Goal: Transaction & Acquisition: Purchase product/service

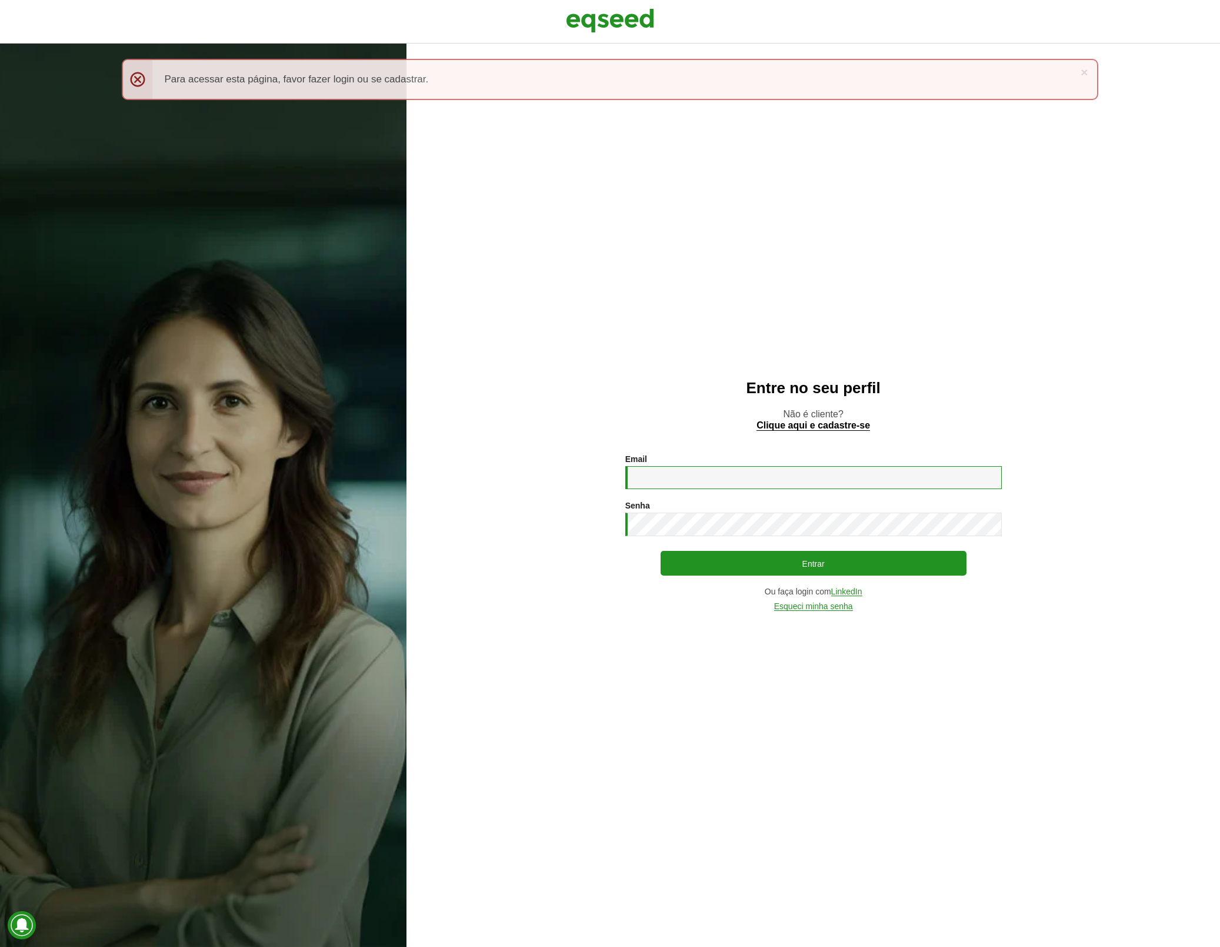
type input "**********"
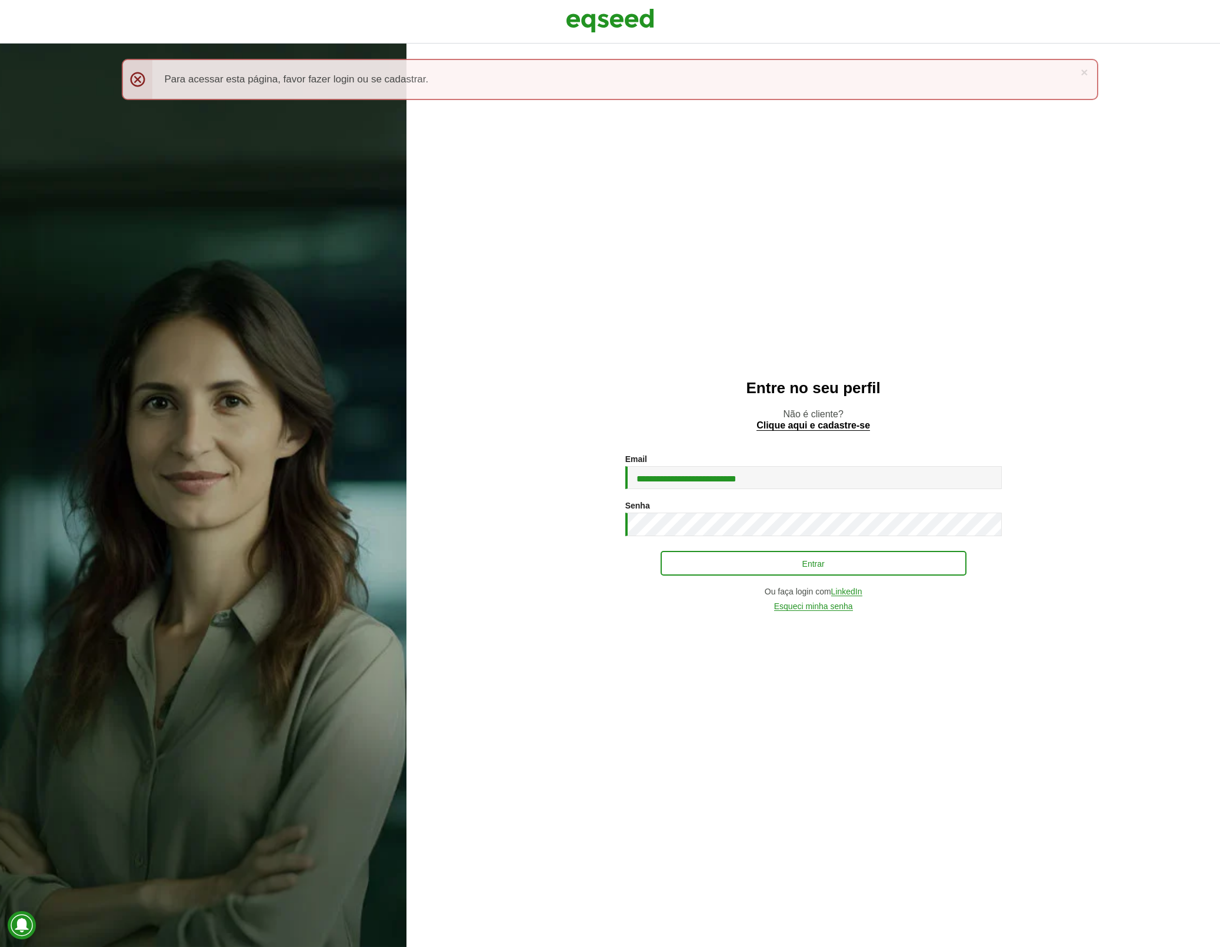
click at [714, 568] on button "Entrar" at bounding box center [814, 563] width 306 height 25
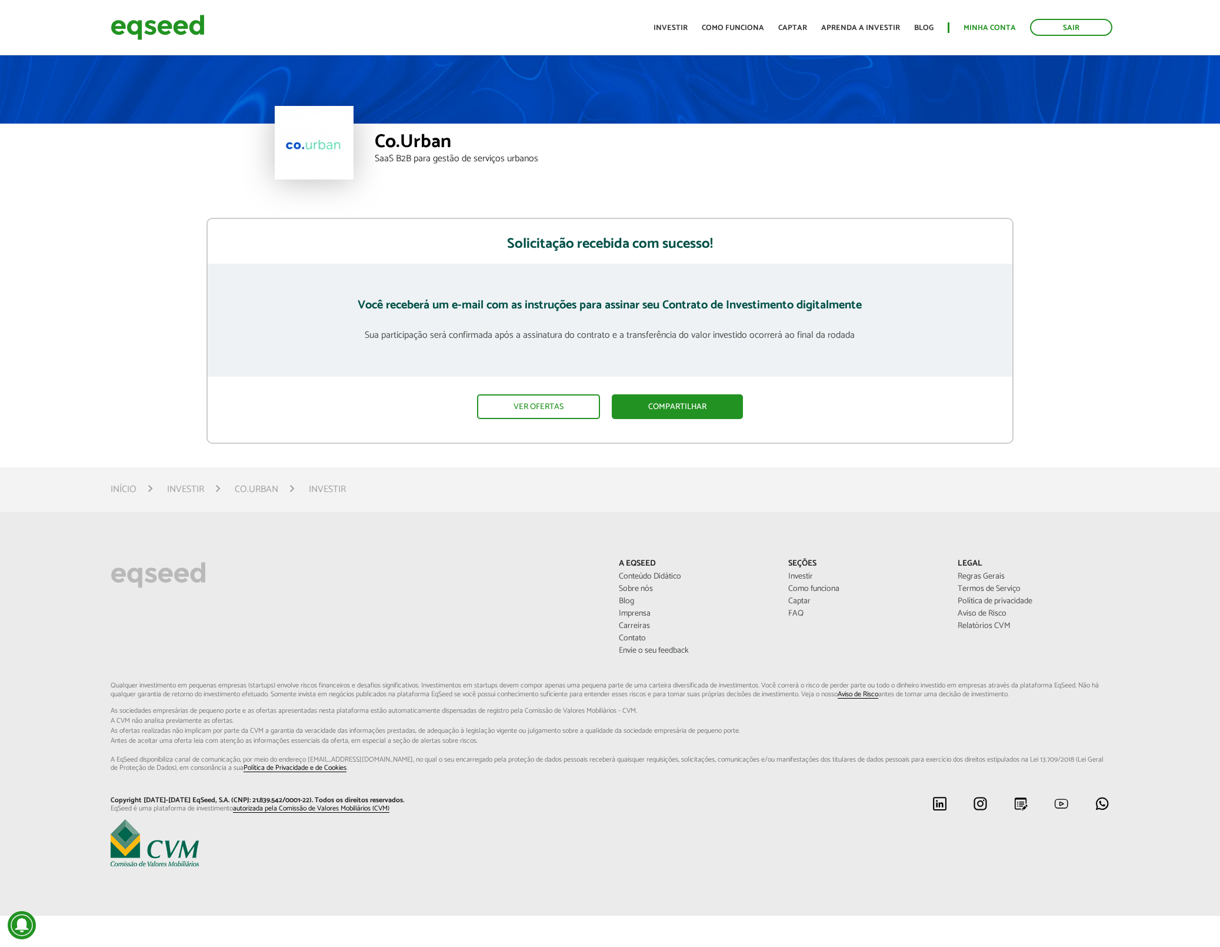
click at [989, 26] on link "Minha conta" at bounding box center [990, 28] width 52 height 8
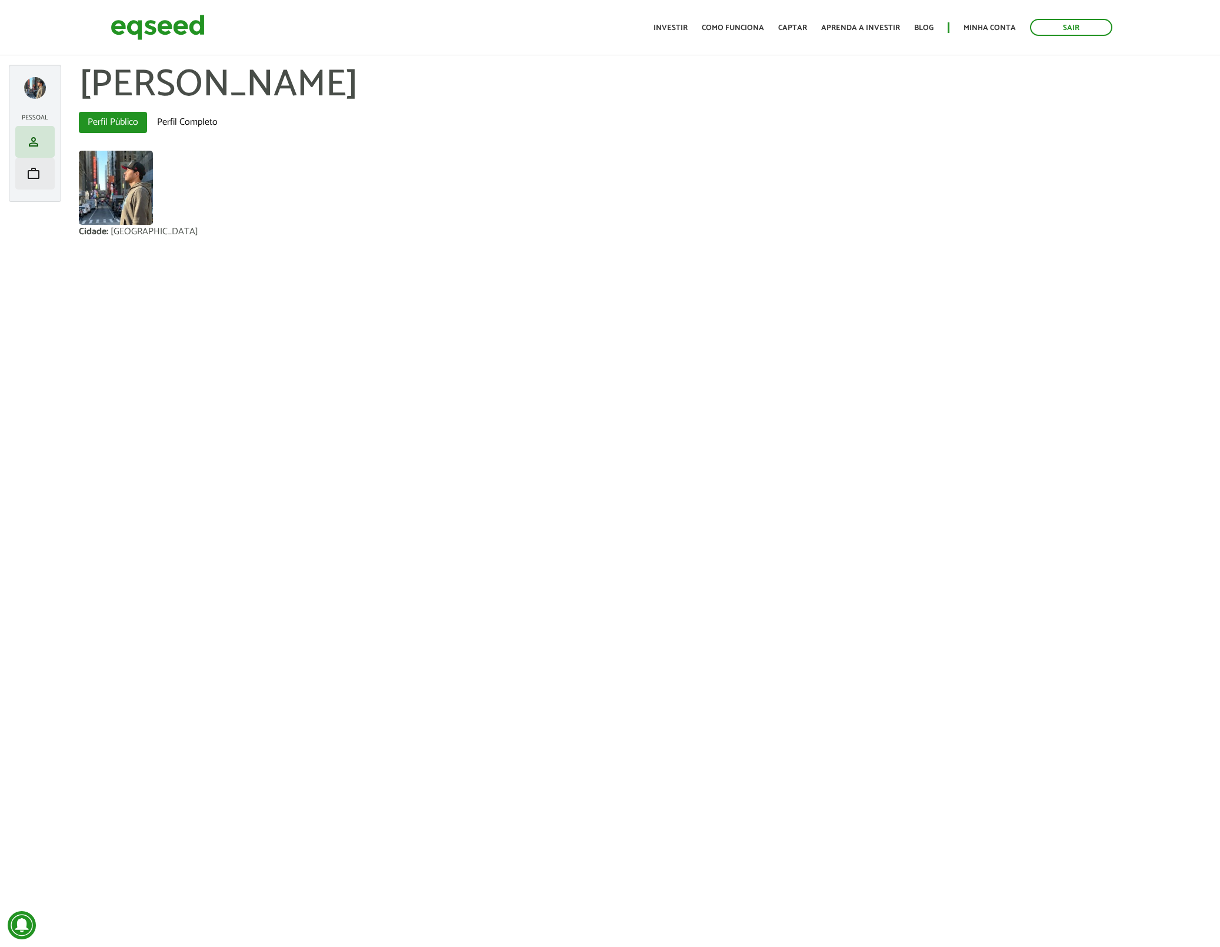
click at [36, 174] on span "work" at bounding box center [33, 174] width 14 height 14
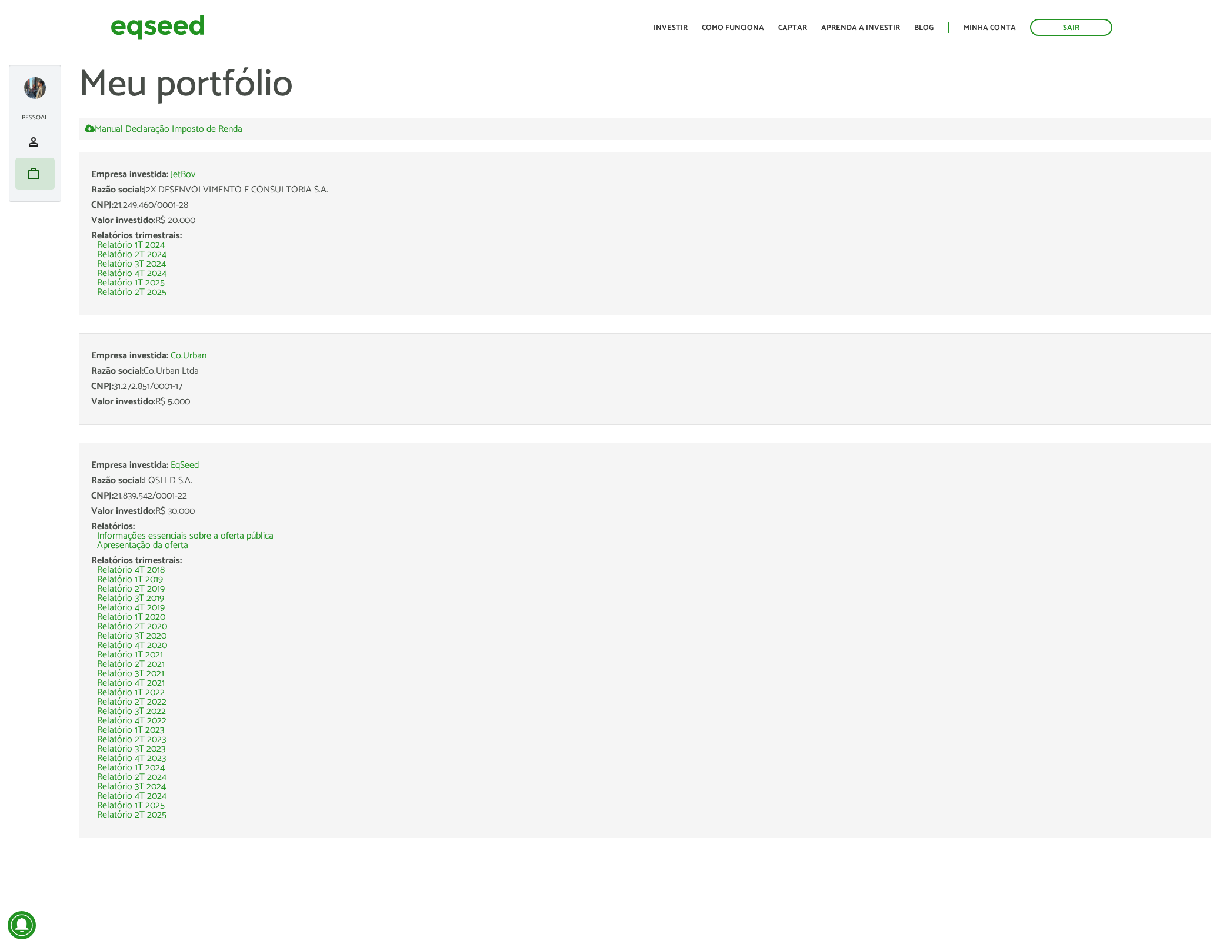
click at [188, 355] on link "Co.Urban" at bounding box center [189, 355] width 36 height 9
click at [182, 175] on link "JetBov" at bounding box center [183, 174] width 25 height 9
click at [29, 144] on span "person" at bounding box center [33, 142] width 14 height 14
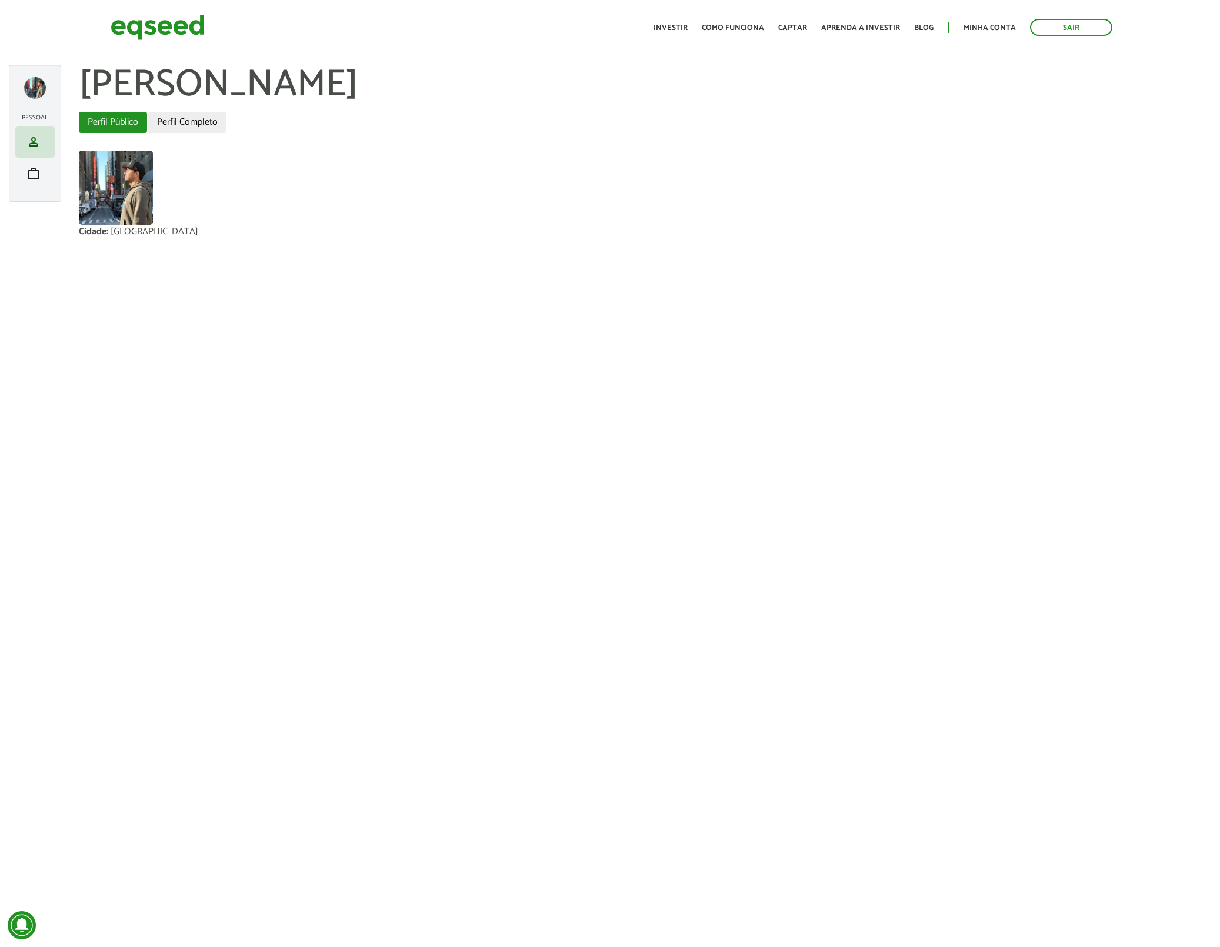
click at [186, 114] on link "Perfil Completo" at bounding box center [187, 122] width 78 height 21
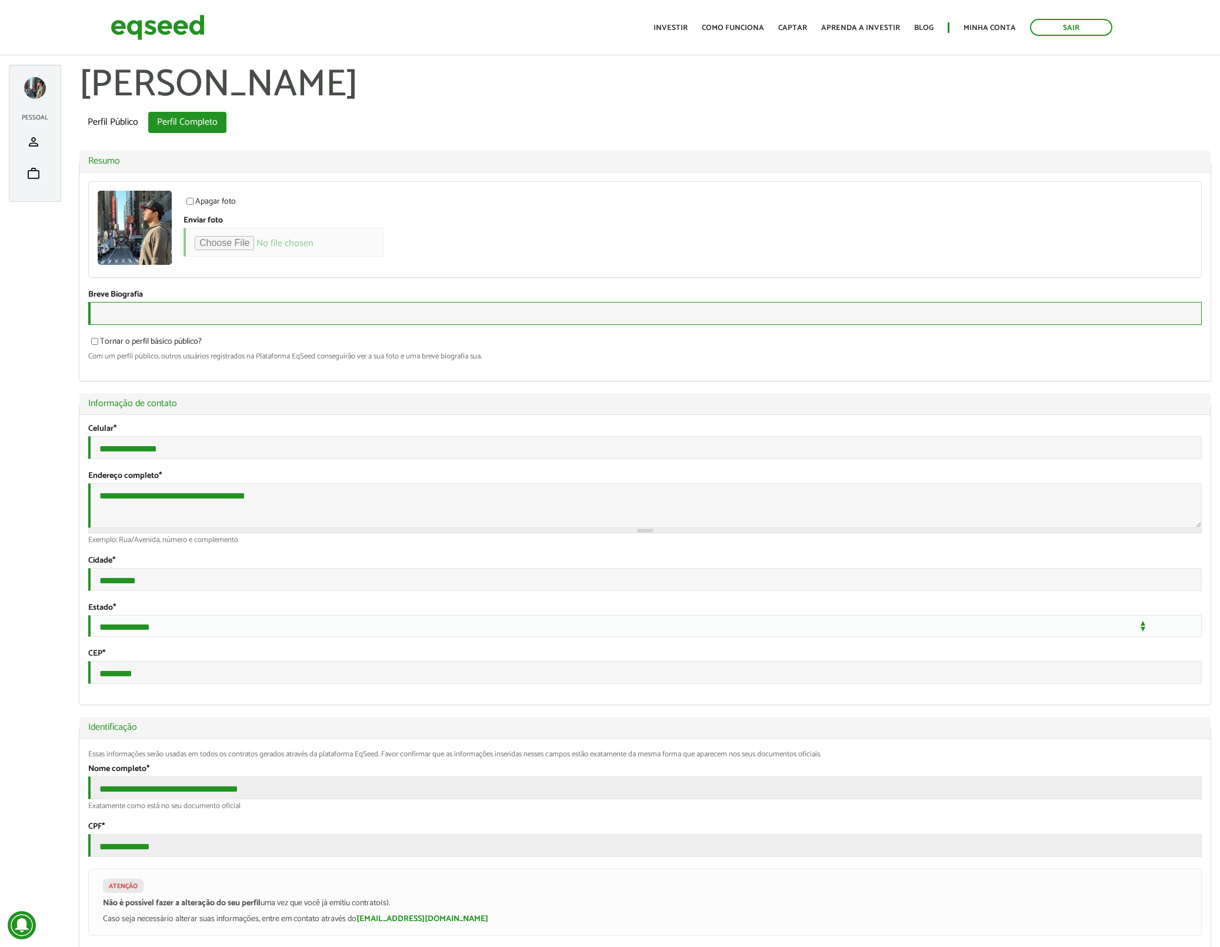
click at [144, 313] on input "Breve Biografia" at bounding box center [645, 313] width 1114 height 23
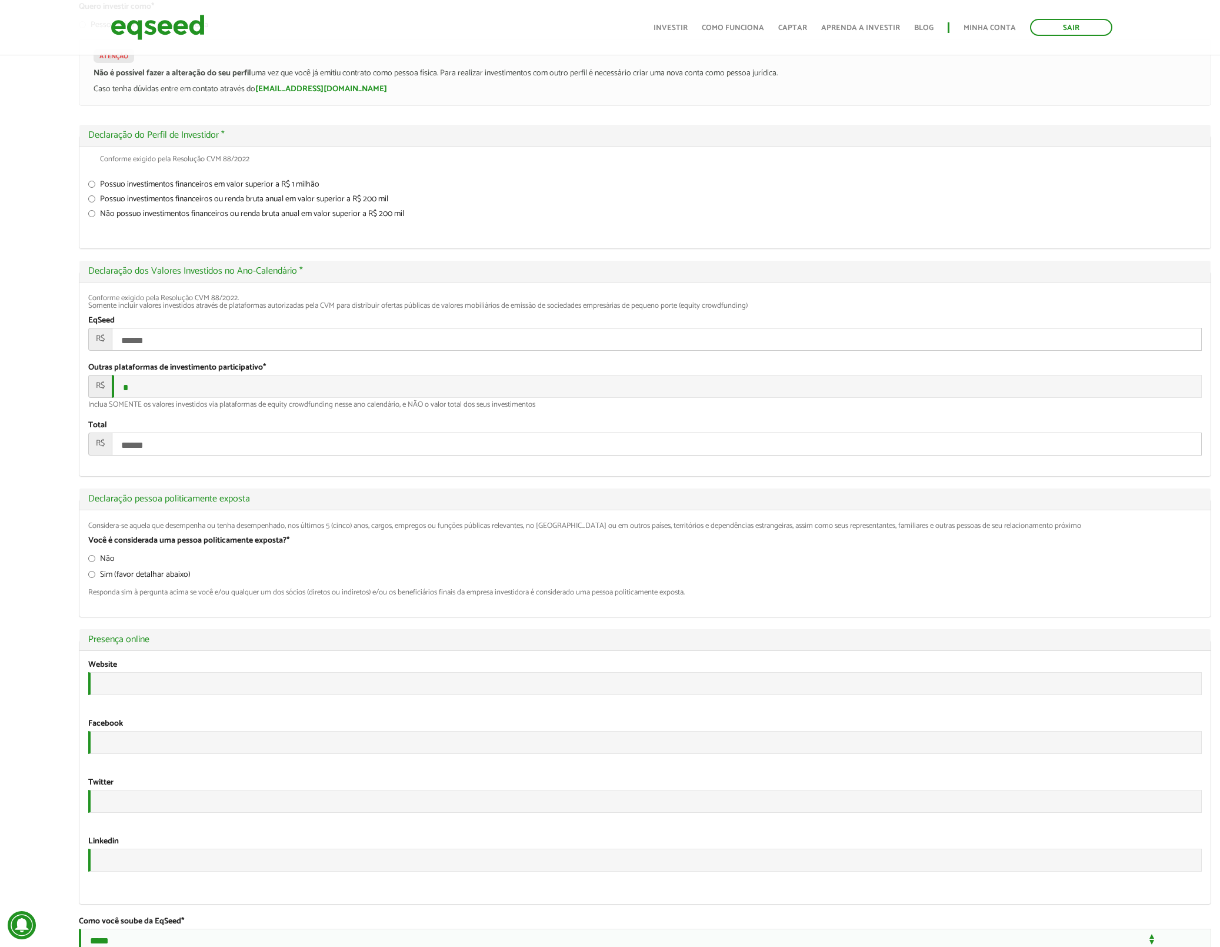
scroll to position [1362, 0]
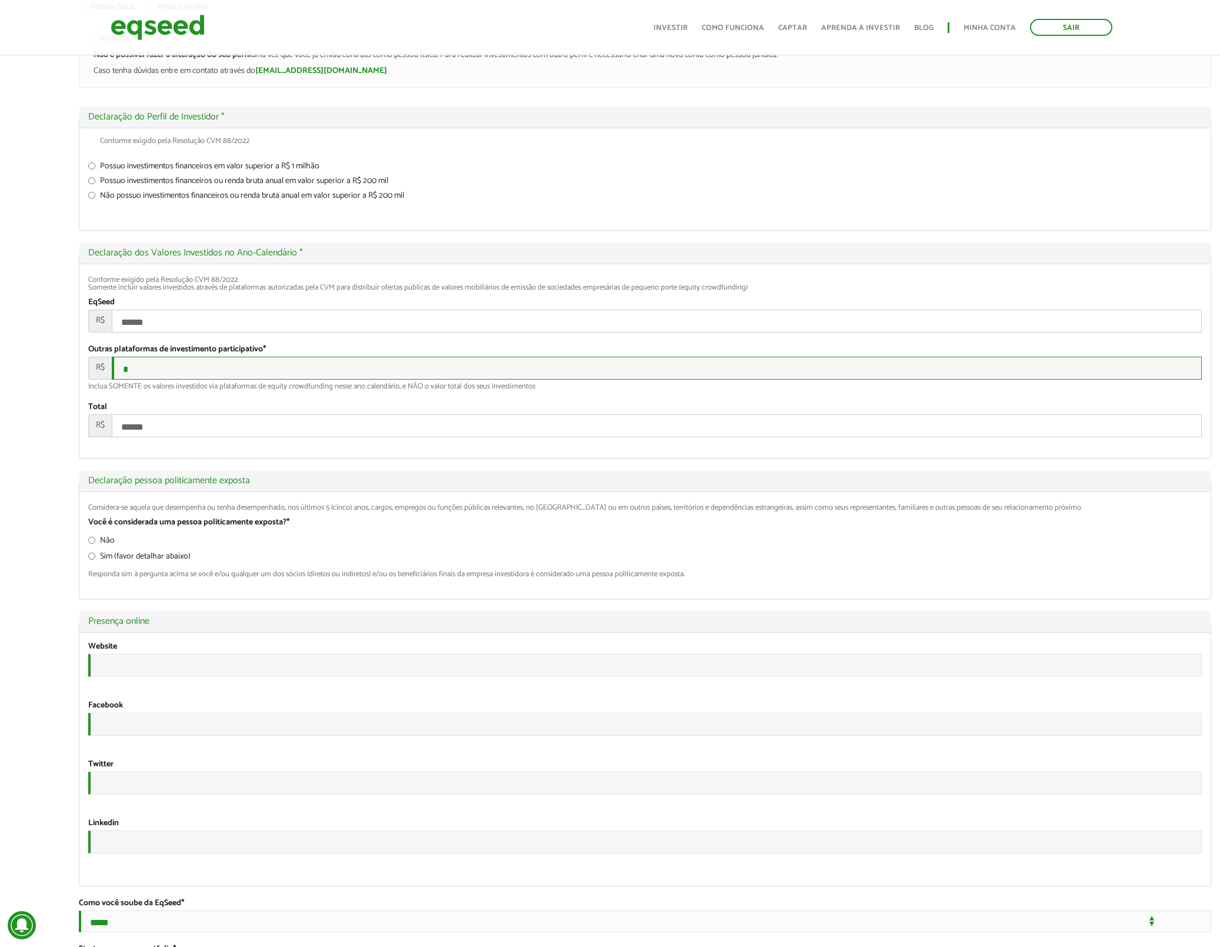
click at [167, 380] on input "*" at bounding box center [657, 368] width 1090 height 23
click at [201, 437] on input "******" at bounding box center [657, 425] width 1090 height 23
drag, startPoint x: 150, startPoint y: 538, endPoint x: 152, endPoint y: 527, distance: 11.9
click at [150, 458] on div "Conforme exigido pela Resolução CVM 88/2022. Somente incluir valores investidos…" at bounding box center [645, 361] width 1132 height 194
click at [152, 437] on input "******" at bounding box center [657, 425] width 1090 height 23
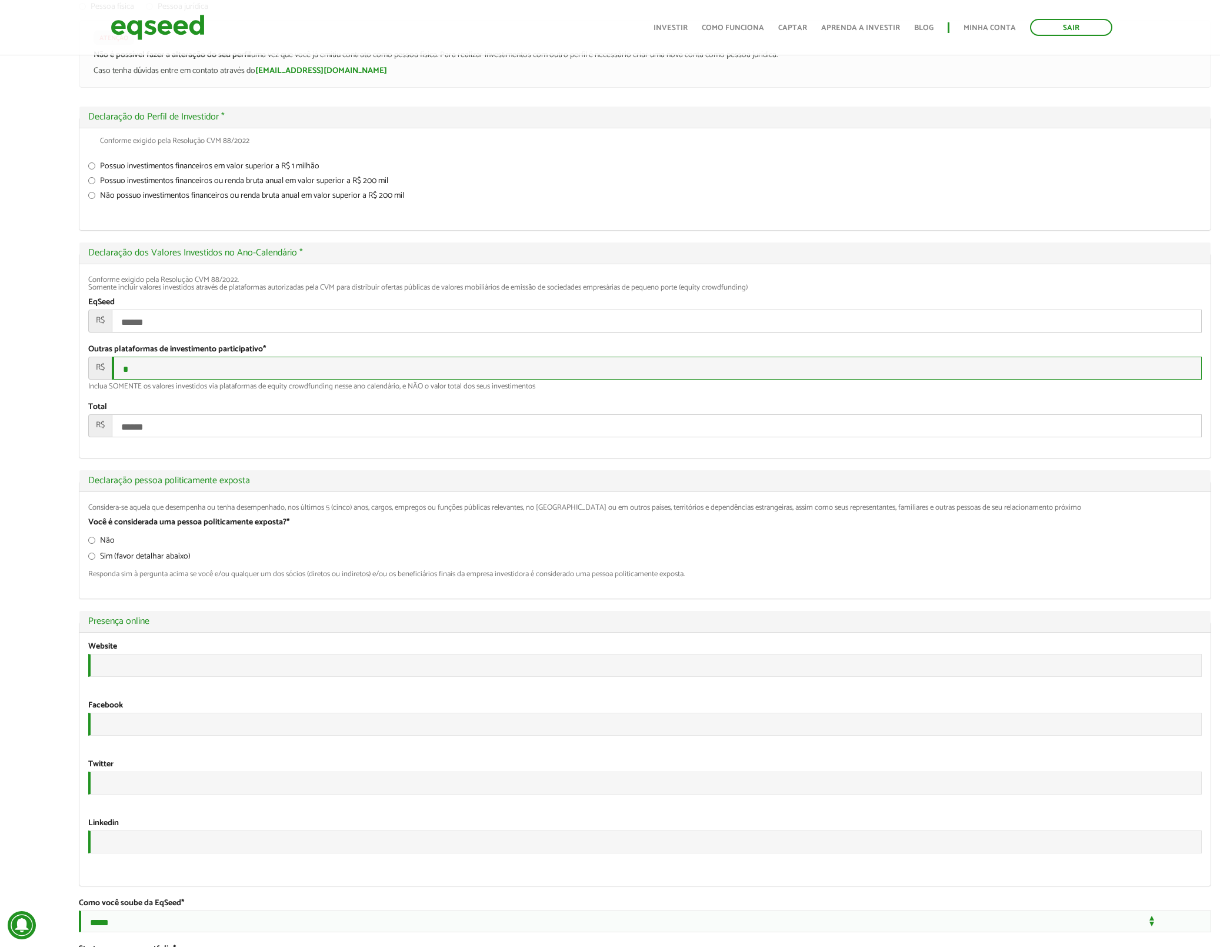
click at [155, 380] on input "*" at bounding box center [657, 368] width 1090 height 23
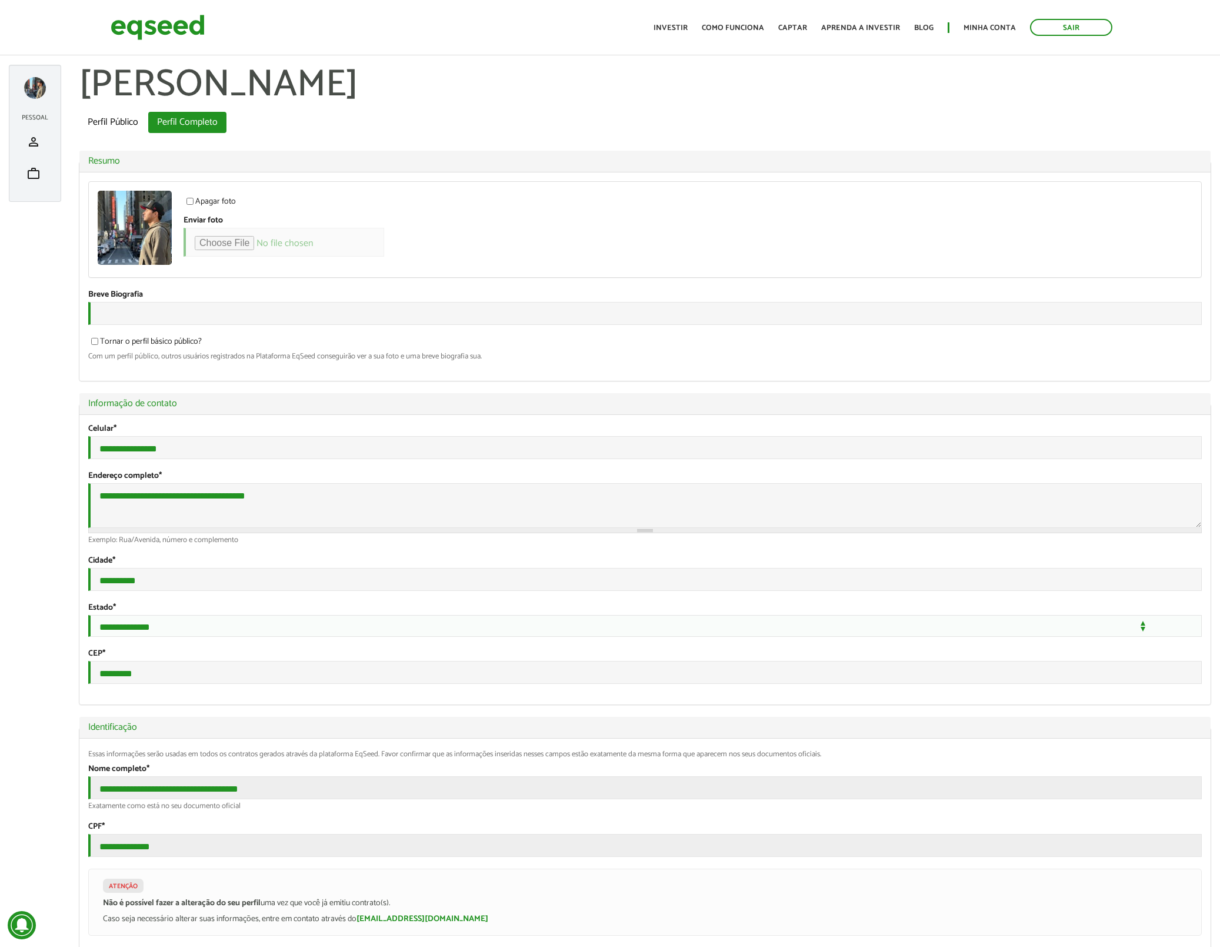
scroll to position [0, 0]
click at [30, 173] on span "work" at bounding box center [33, 174] width 14 height 14
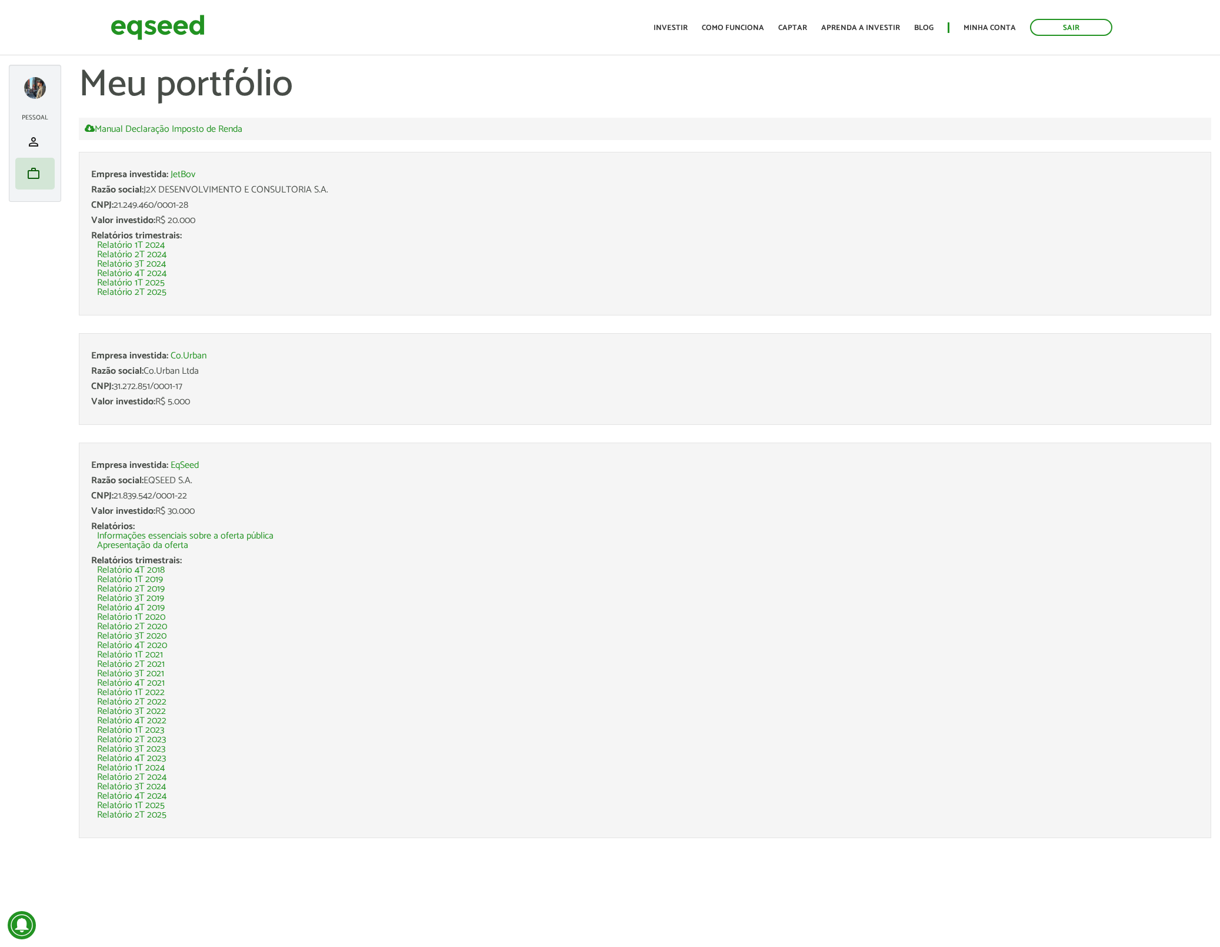
click at [179, 463] on link "EqSeed" at bounding box center [185, 465] width 28 height 9
click at [688, 29] on link "Investir" at bounding box center [671, 28] width 34 height 8
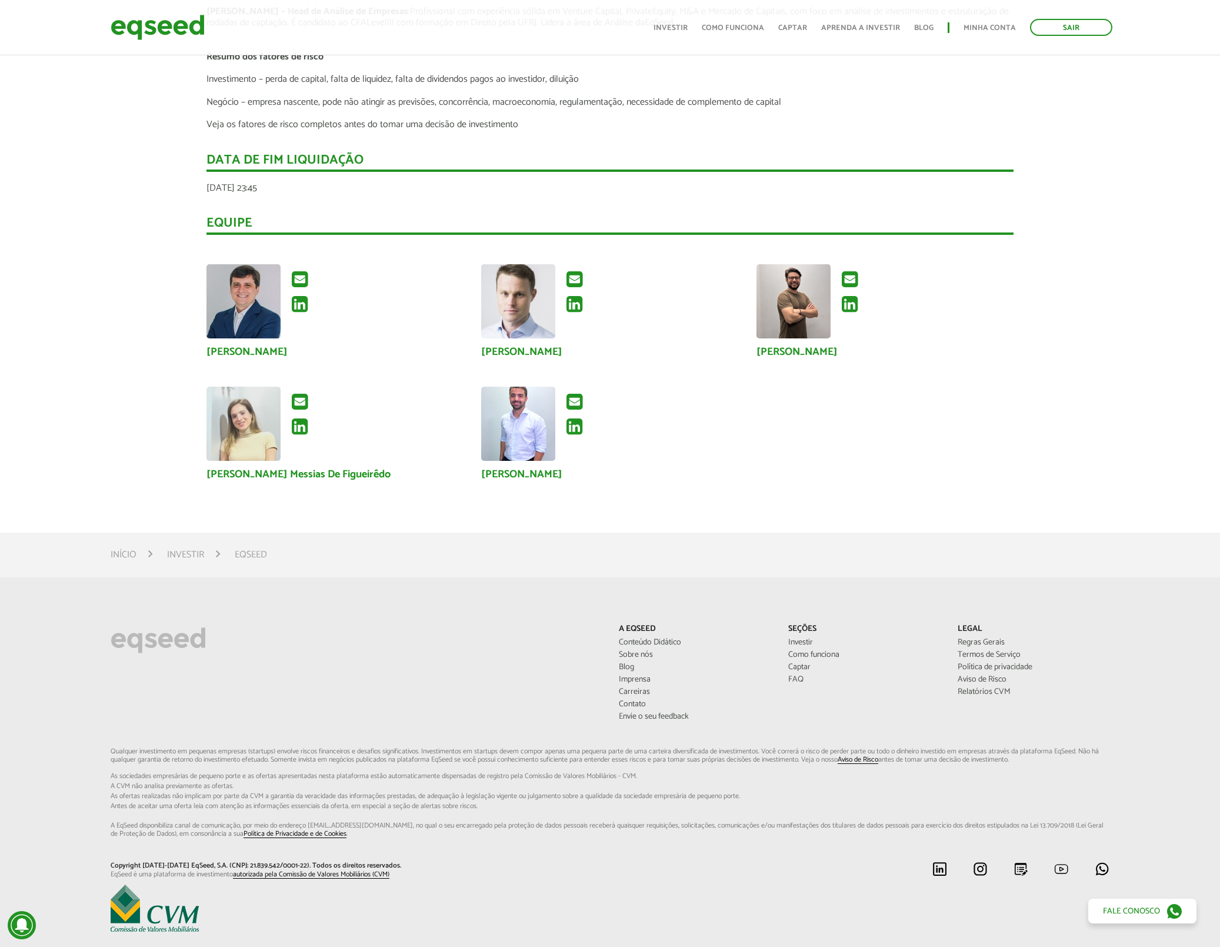
scroll to position [1795, 0]
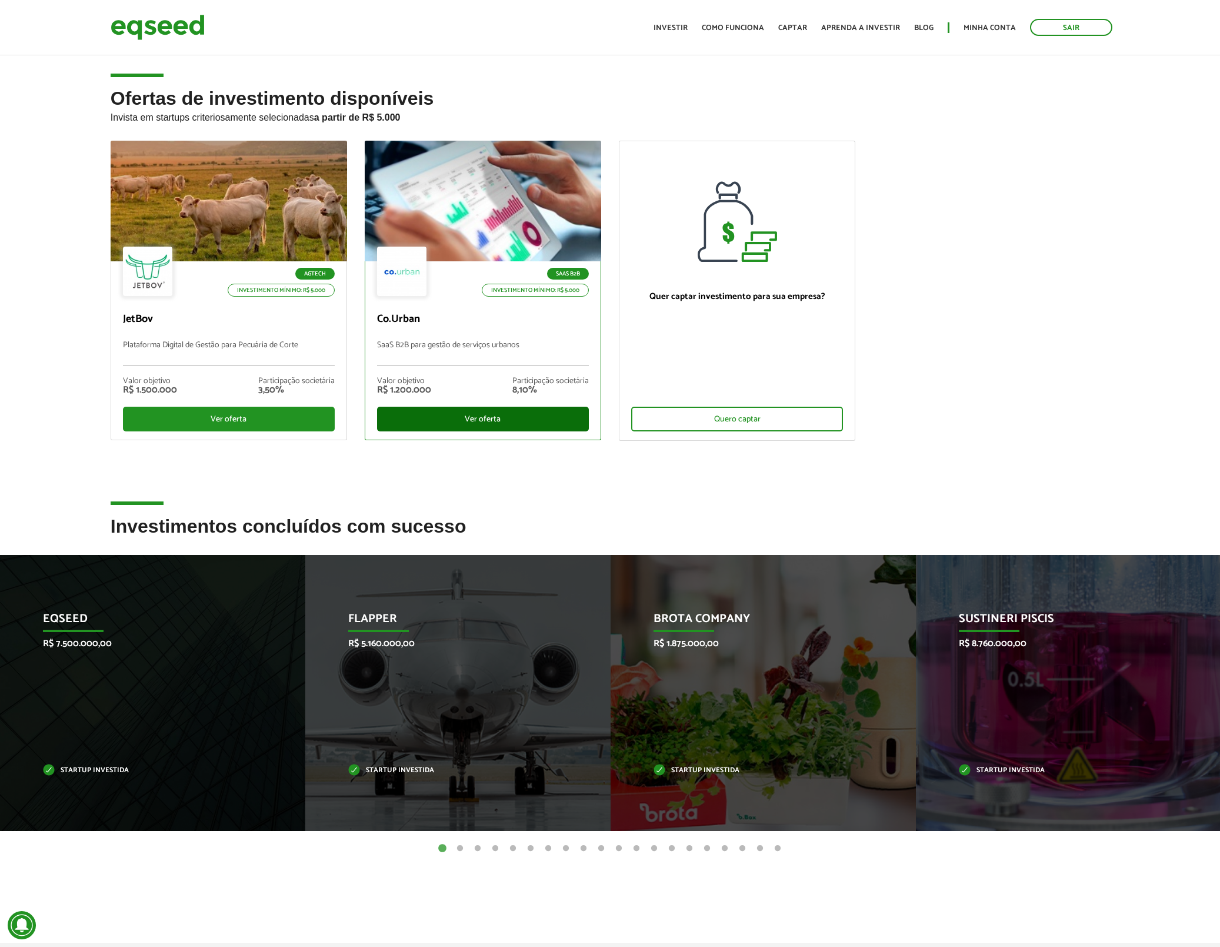
click at [493, 419] on div "Ver oferta" at bounding box center [483, 419] width 212 height 25
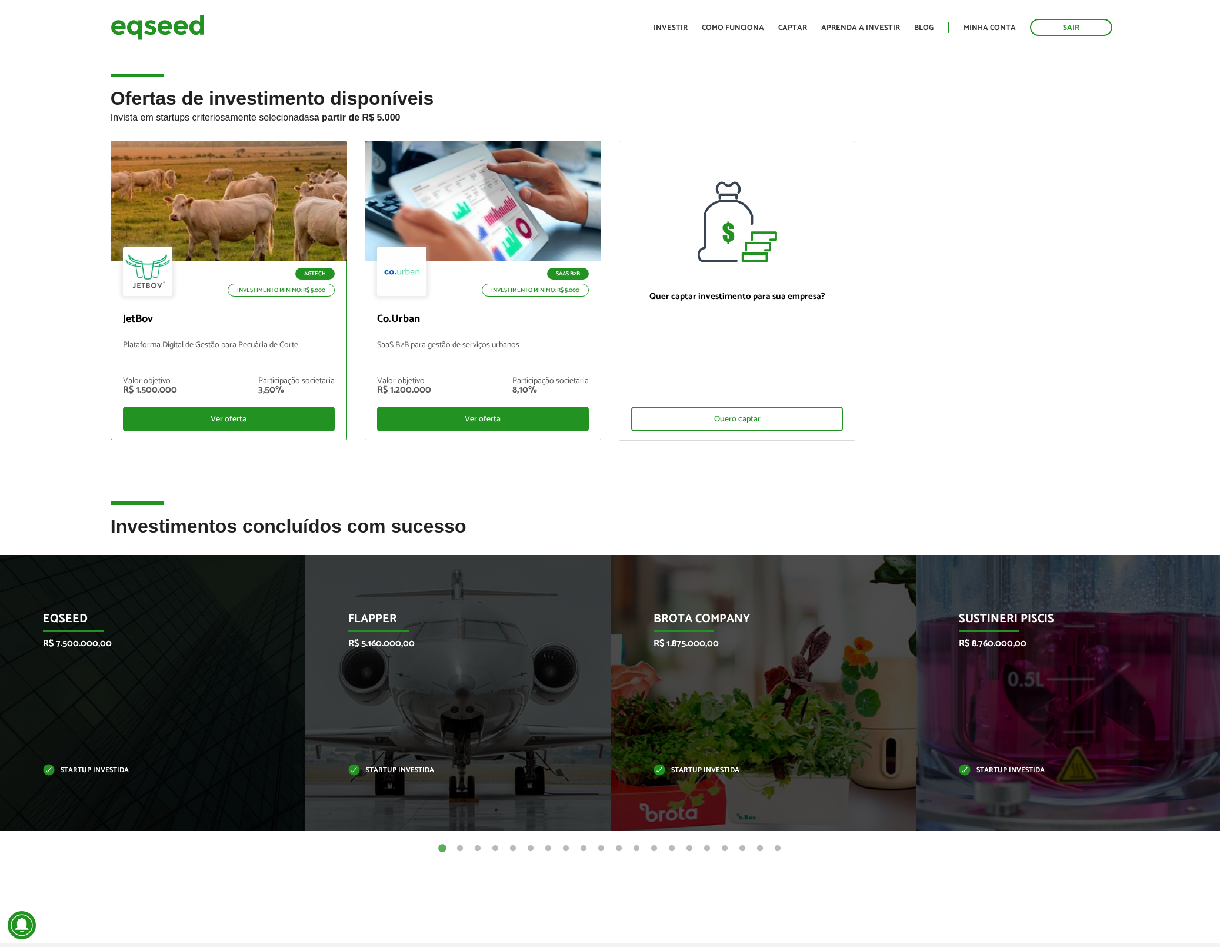
click at [189, 241] on div at bounding box center [229, 201] width 284 height 145
